Goal: Information Seeking & Learning: Stay updated

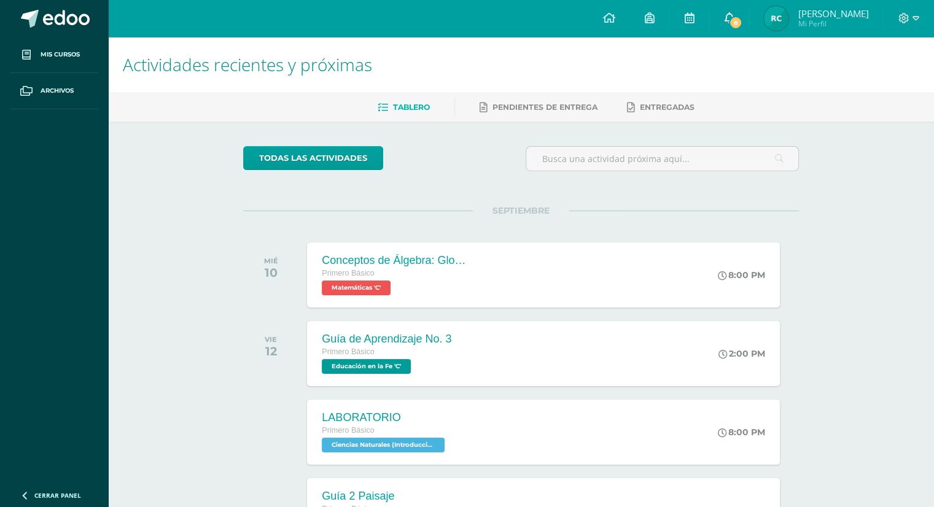
click at [742, 21] on span "8" at bounding box center [736, 23] width 14 height 14
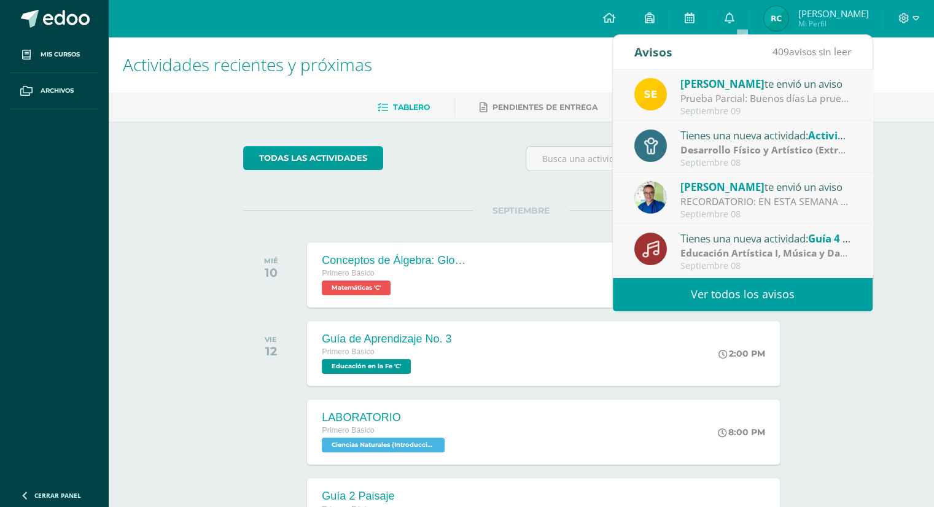
click at [726, 145] on strong "Desarrollo Físico y Artístico (Extracurricular)" at bounding box center [786, 150] width 213 height 14
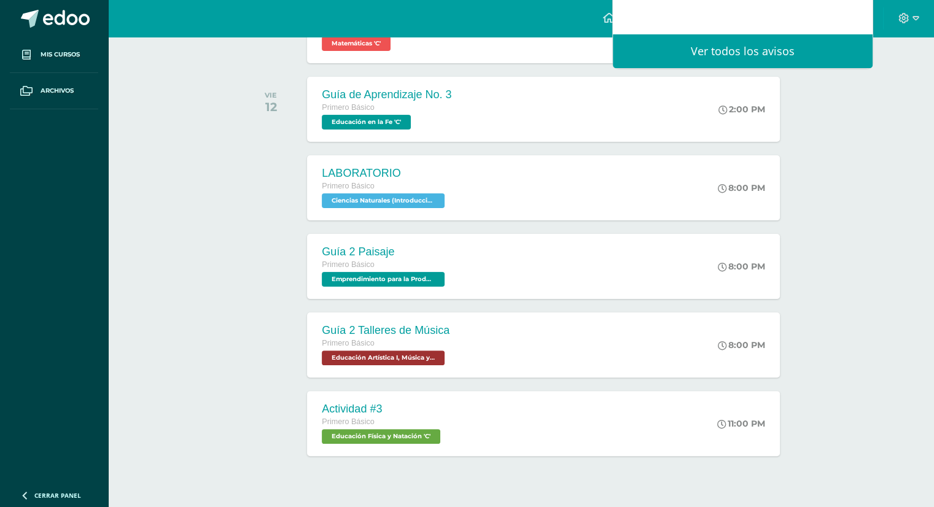
scroll to position [246, 0]
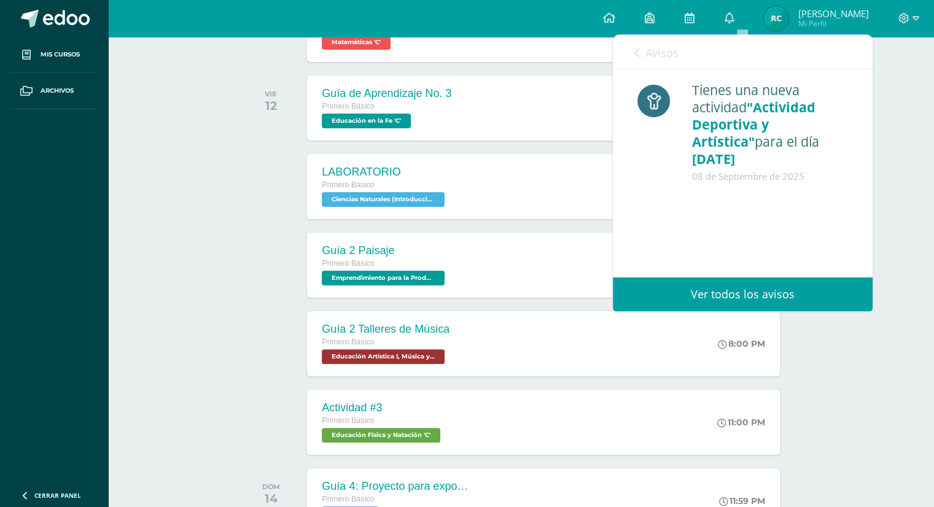
click at [741, 293] on link "Ver todos los avisos" at bounding box center [743, 294] width 260 height 34
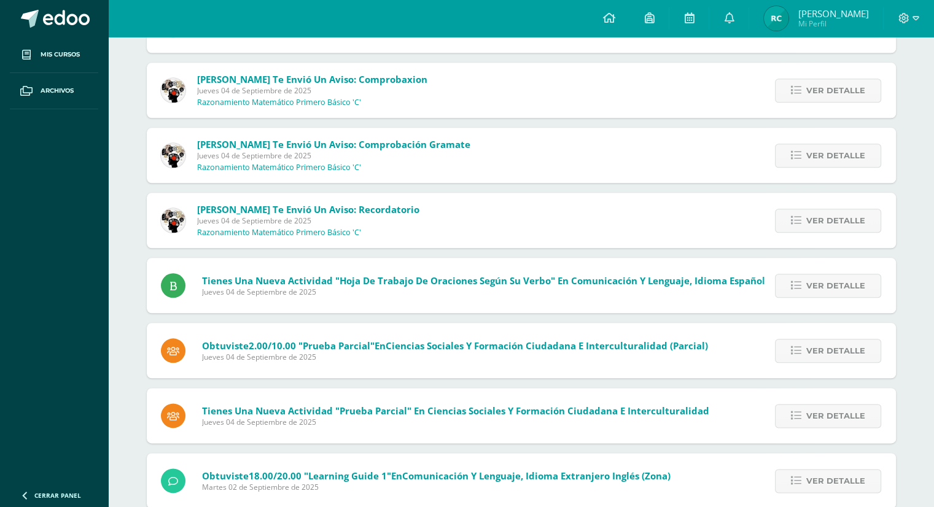
scroll to position [1388, 0]
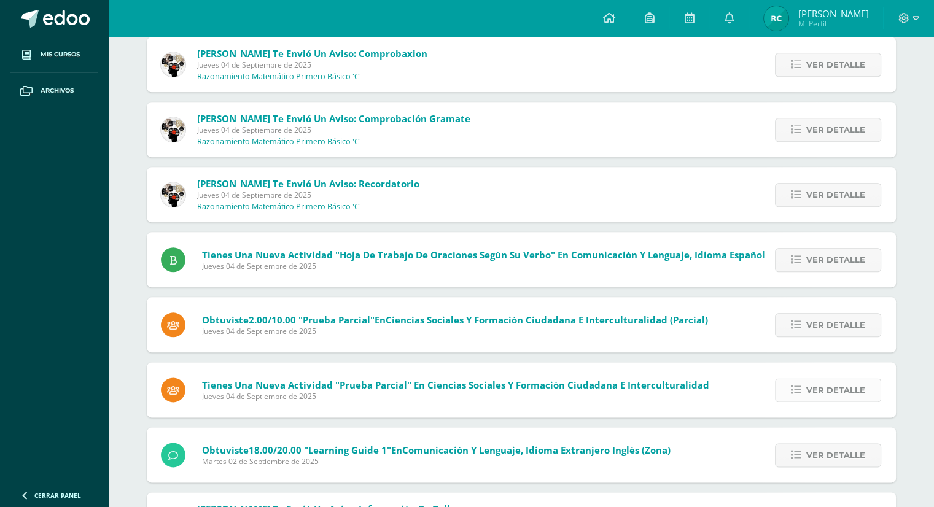
click at [830, 398] on span "Ver detalle" at bounding box center [835, 390] width 59 height 23
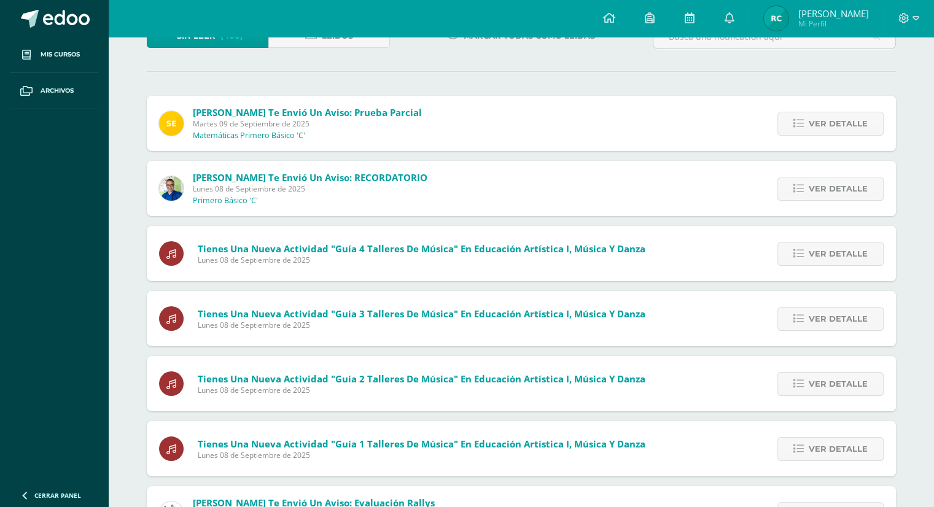
scroll to position [0, 0]
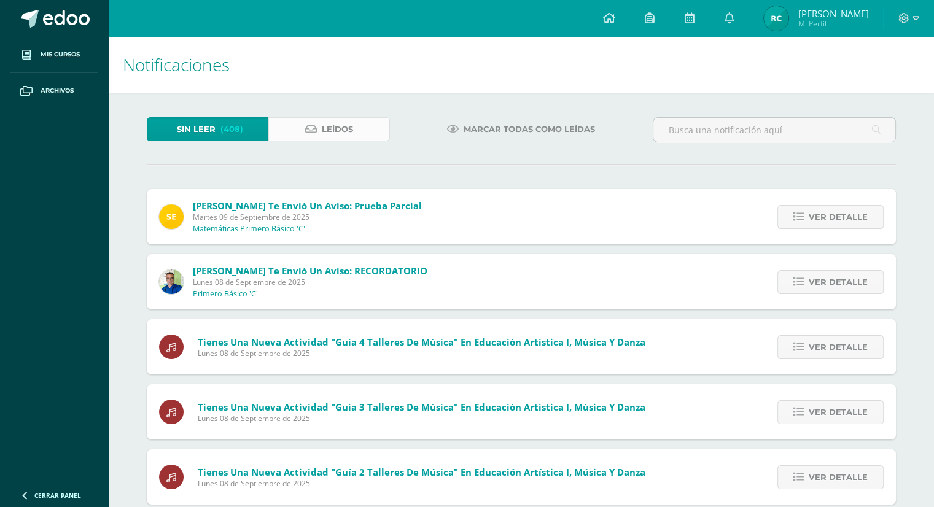
click at [323, 123] on span "Leídos" at bounding box center [337, 129] width 31 height 23
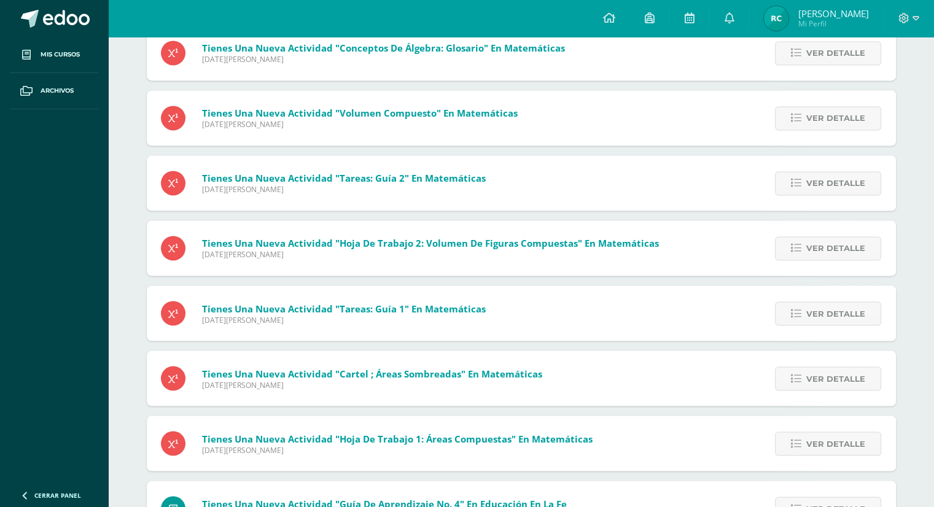
scroll to position [2321, 0]
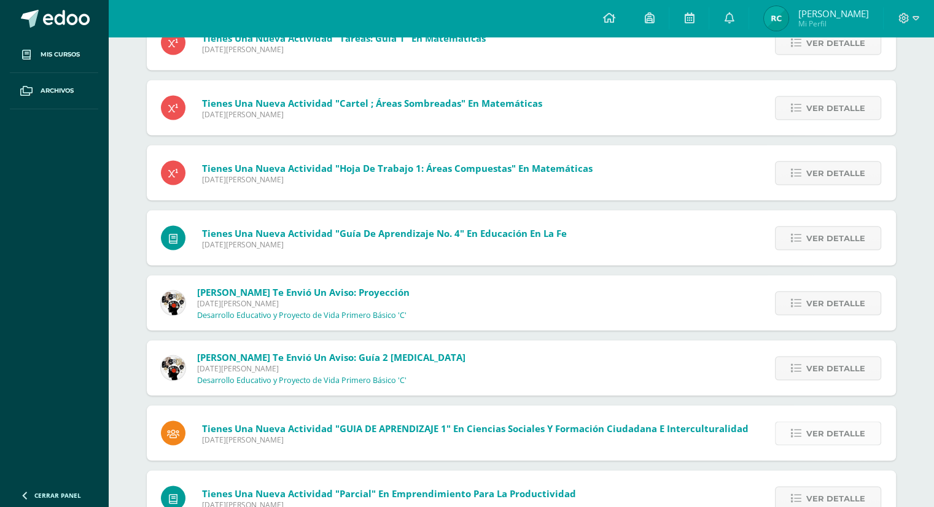
click at [804, 439] on link "Ver detalle" at bounding box center [828, 433] width 106 height 24
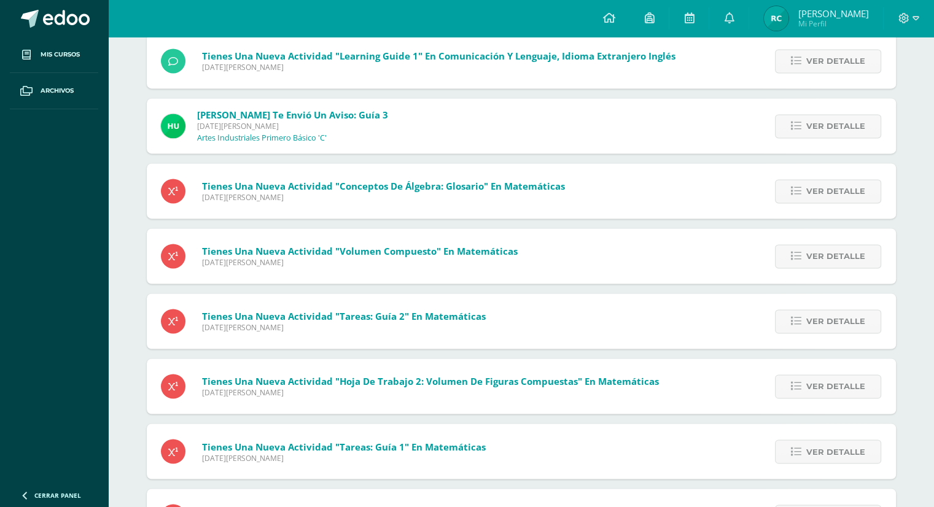
scroll to position [1830, 0]
